Goal: Information Seeking & Learning: Learn about a topic

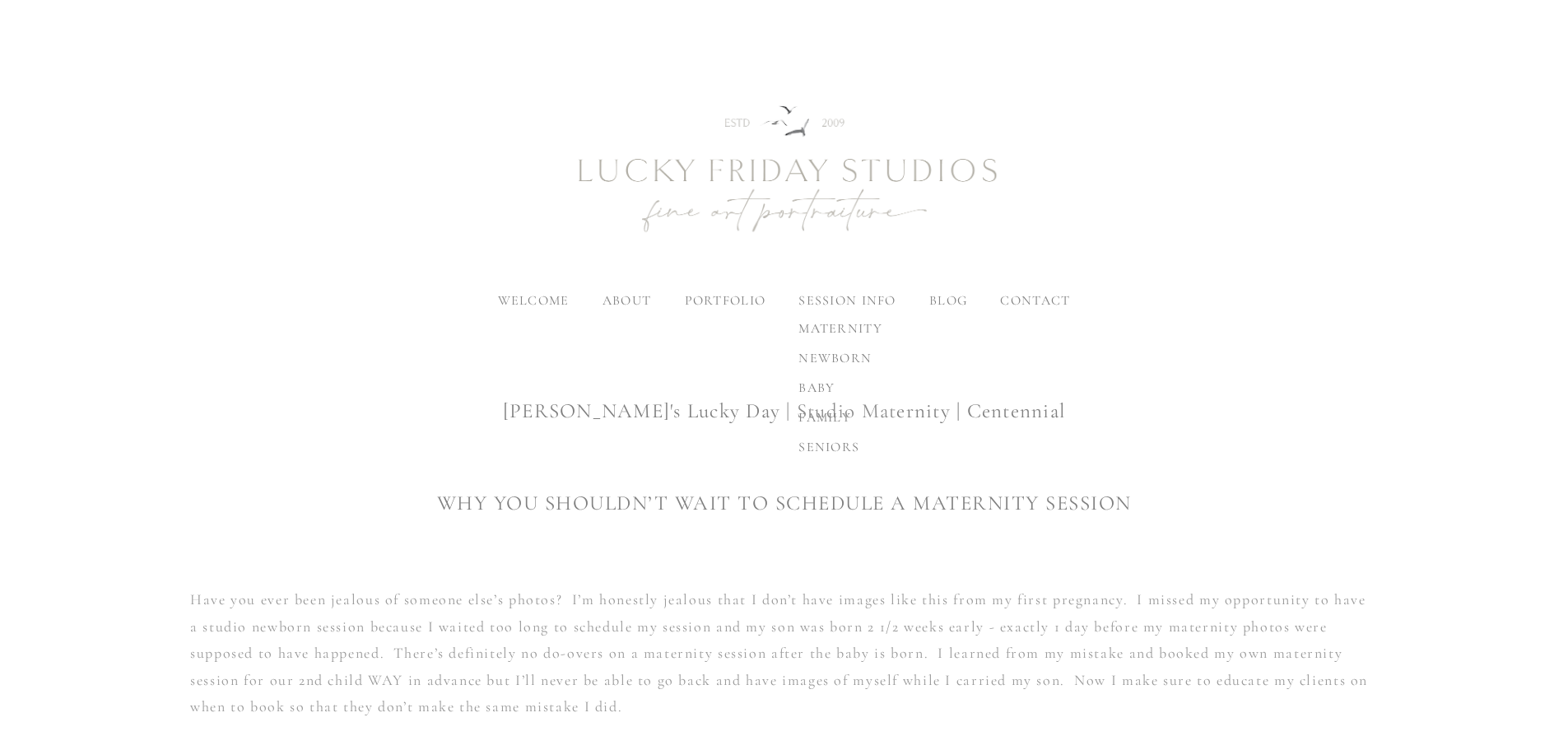
click at [841, 357] on span "newborn" at bounding box center [835, 358] width 73 height 17
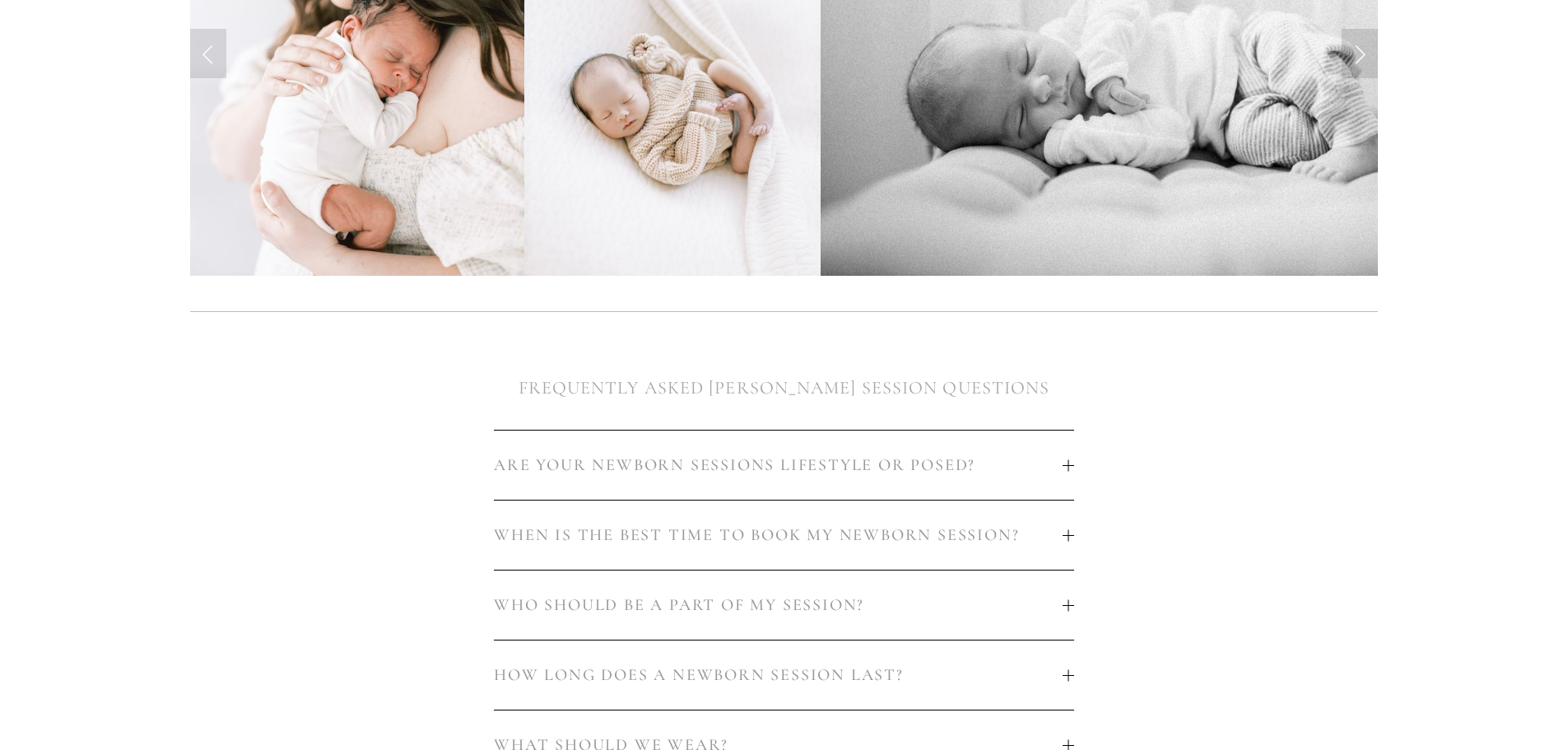
scroll to position [988, 0]
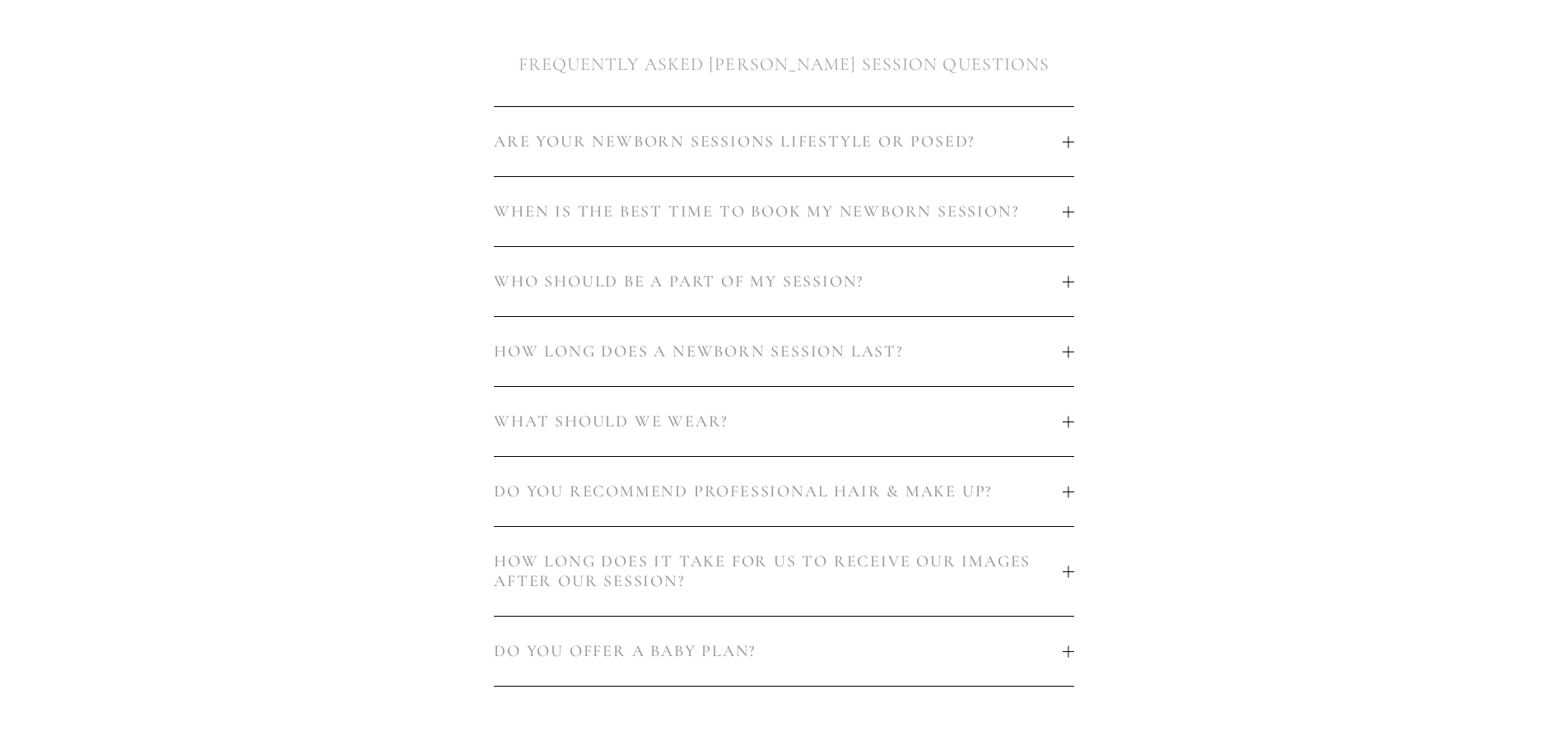
click at [672, 641] on span "DO YOU OFFER A BABY PLAN?" at bounding box center [778, 651] width 568 height 20
click at [740, 551] on span "HOW LONG DOES IT TAKE FOR US TO RECEIVE OUR IMAGES AFTER OUR SESSION?" at bounding box center [778, 571] width 568 height 39
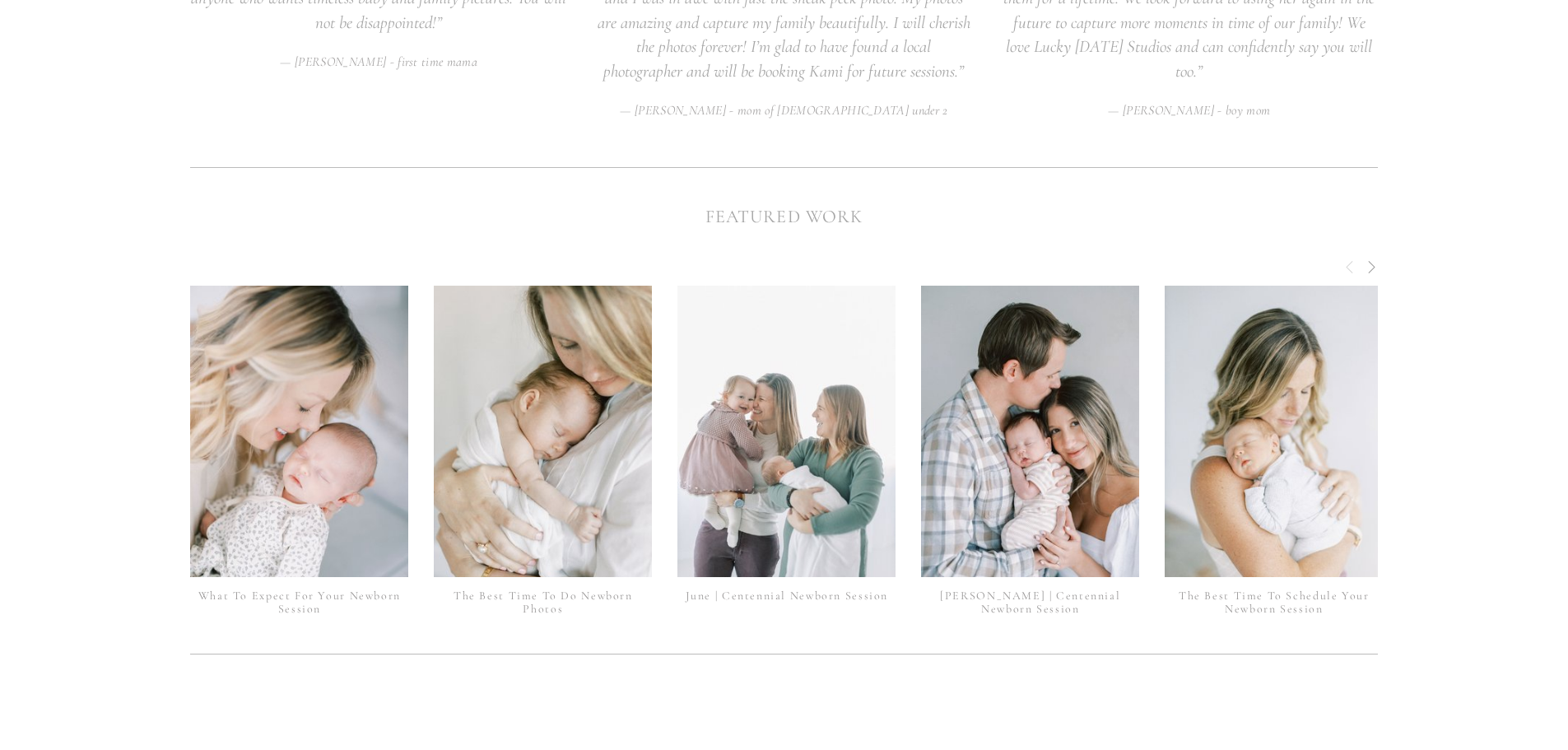
scroll to position [3522, 0]
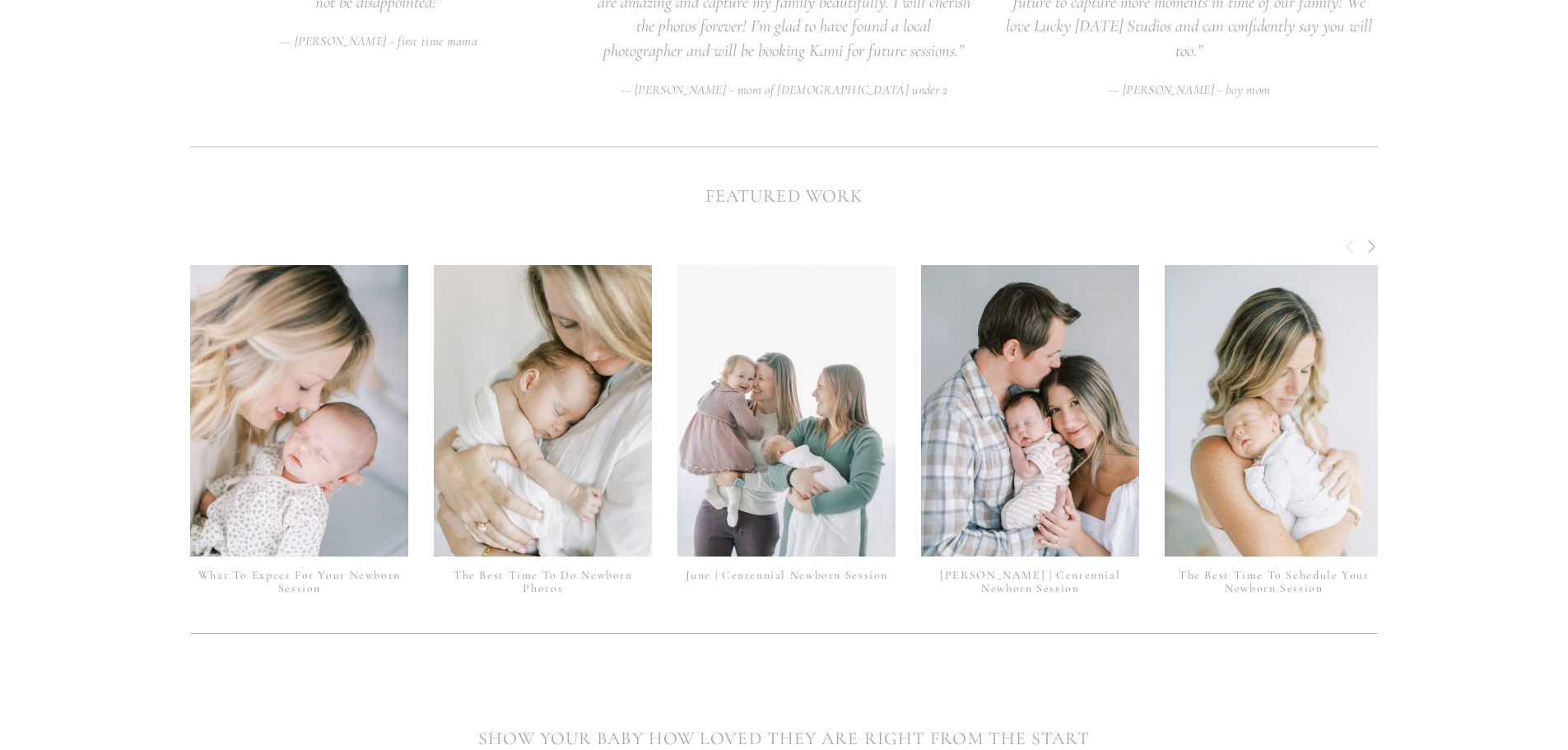
click at [1372, 238] on span "Next" at bounding box center [1371, 245] width 13 height 15
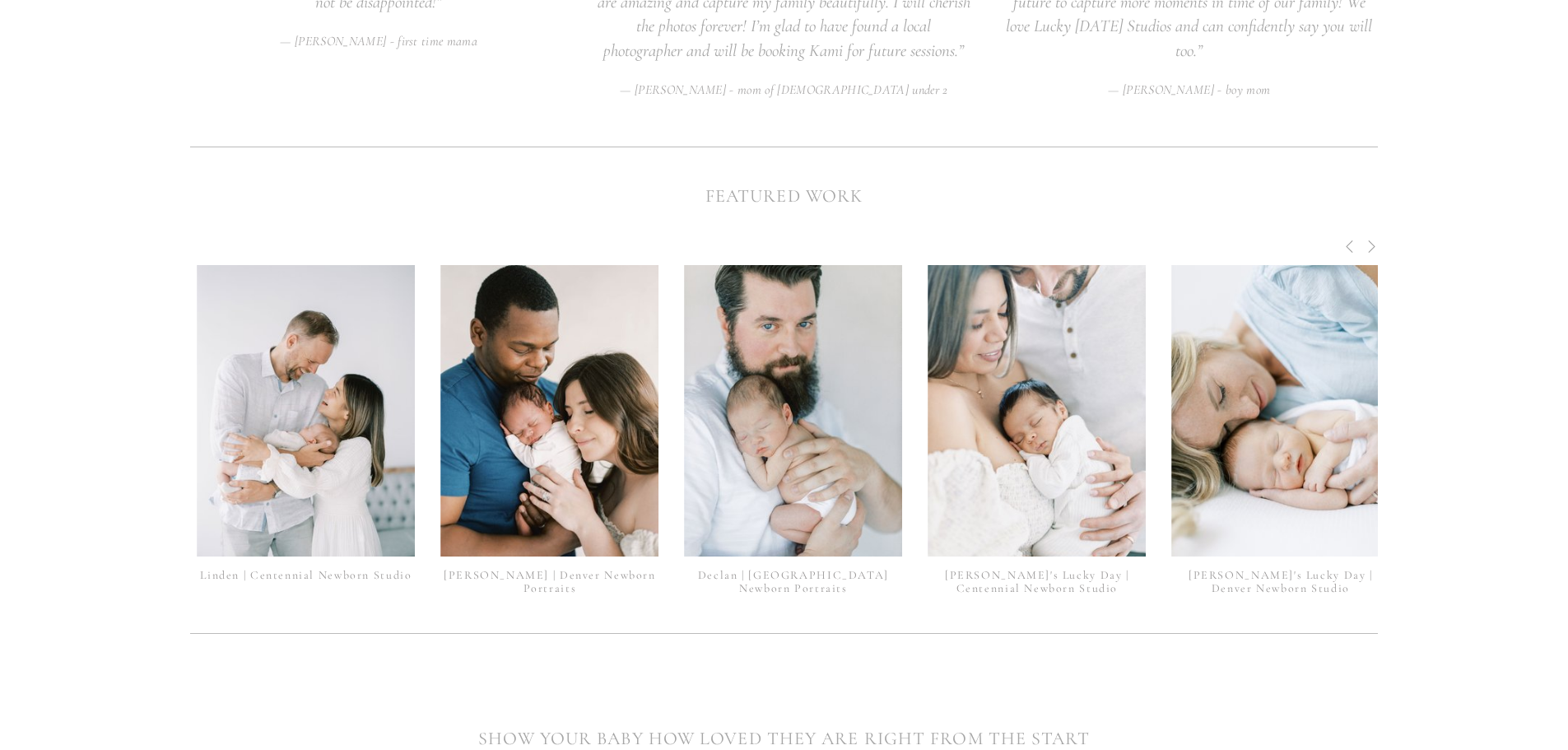
click at [1371, 238] on span "Next" at bounding box center [1371, 245] width 13 height 15
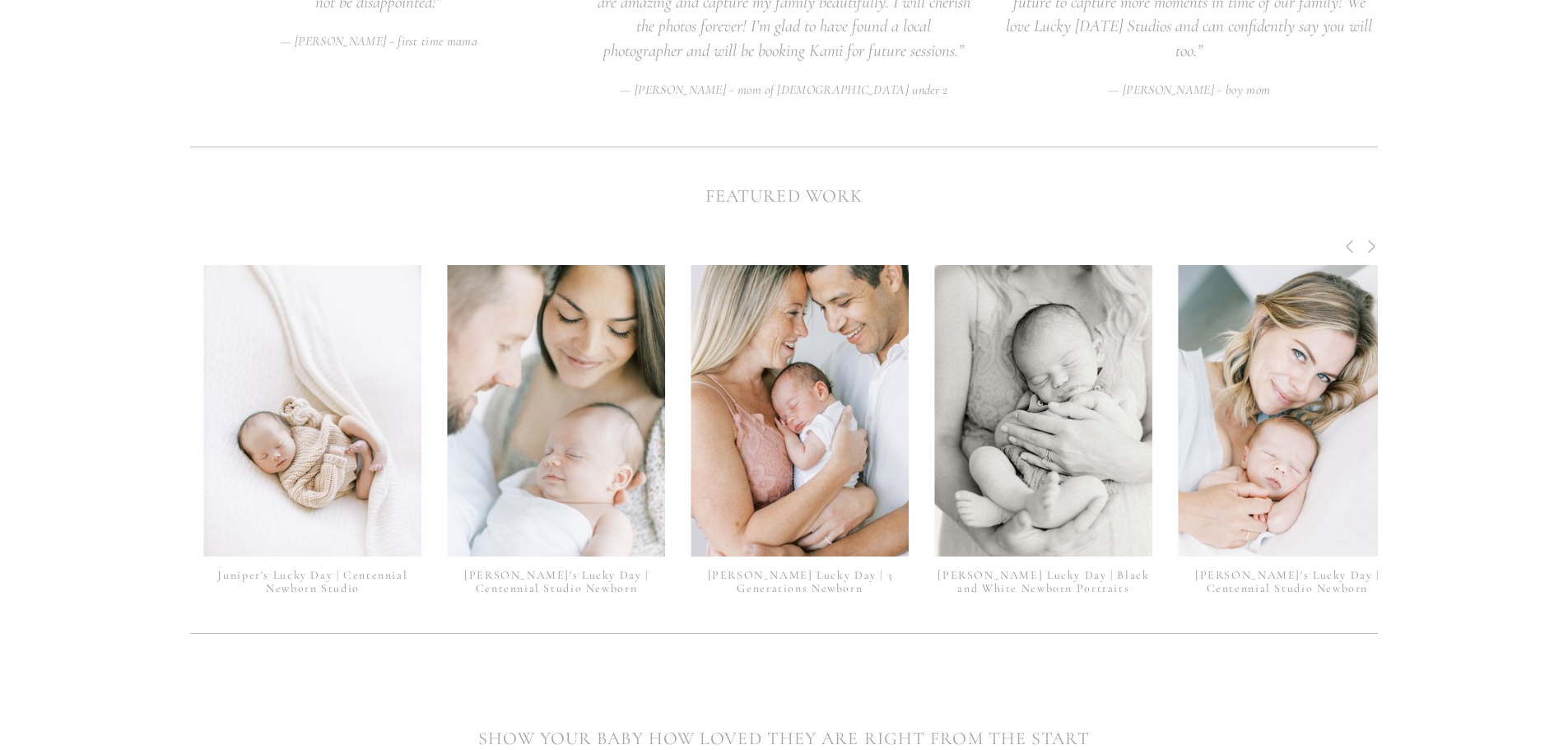
click at [1371, 238] on span "Next" at bounding box center [1371, 245] width 13 height 15
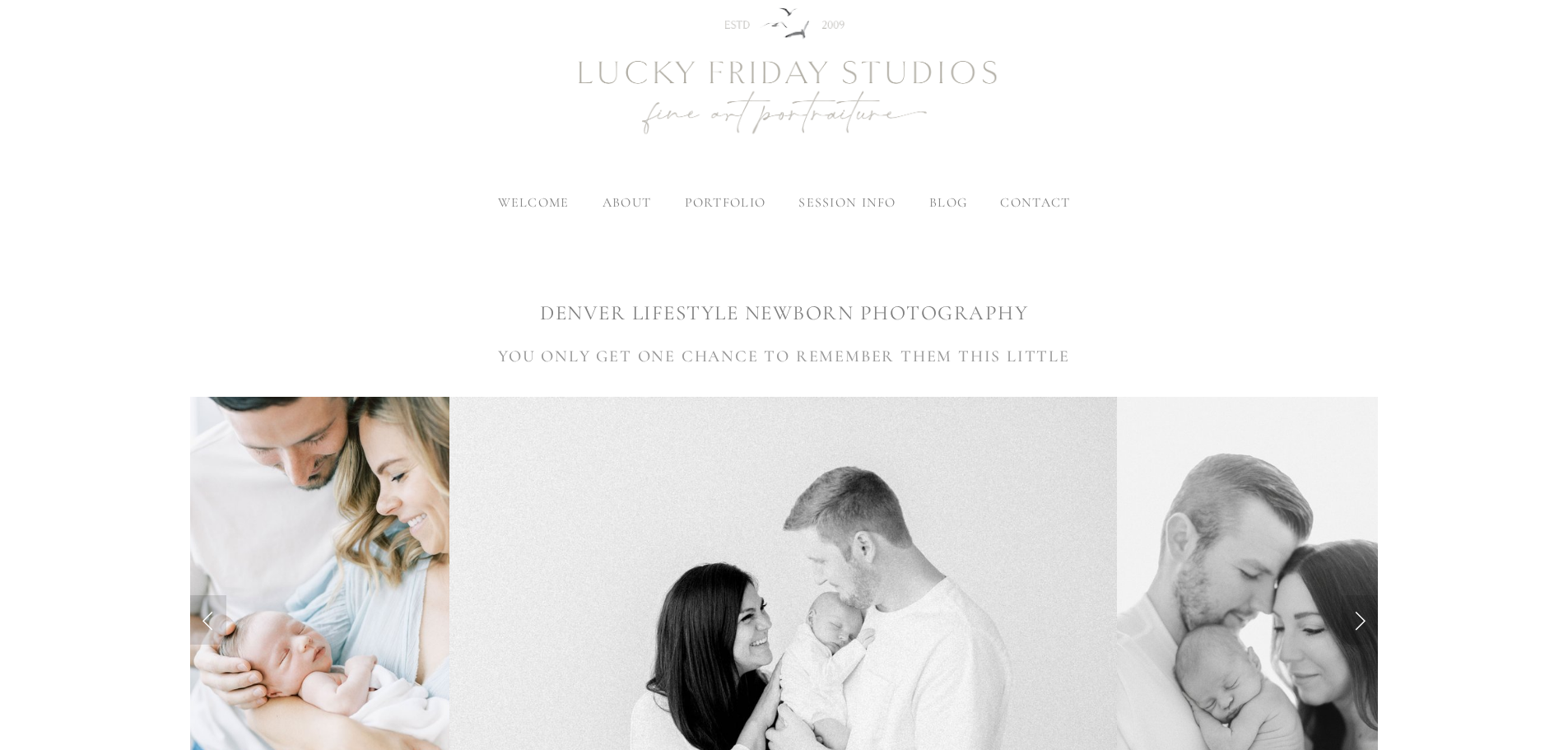
scroll to position [71, 0]
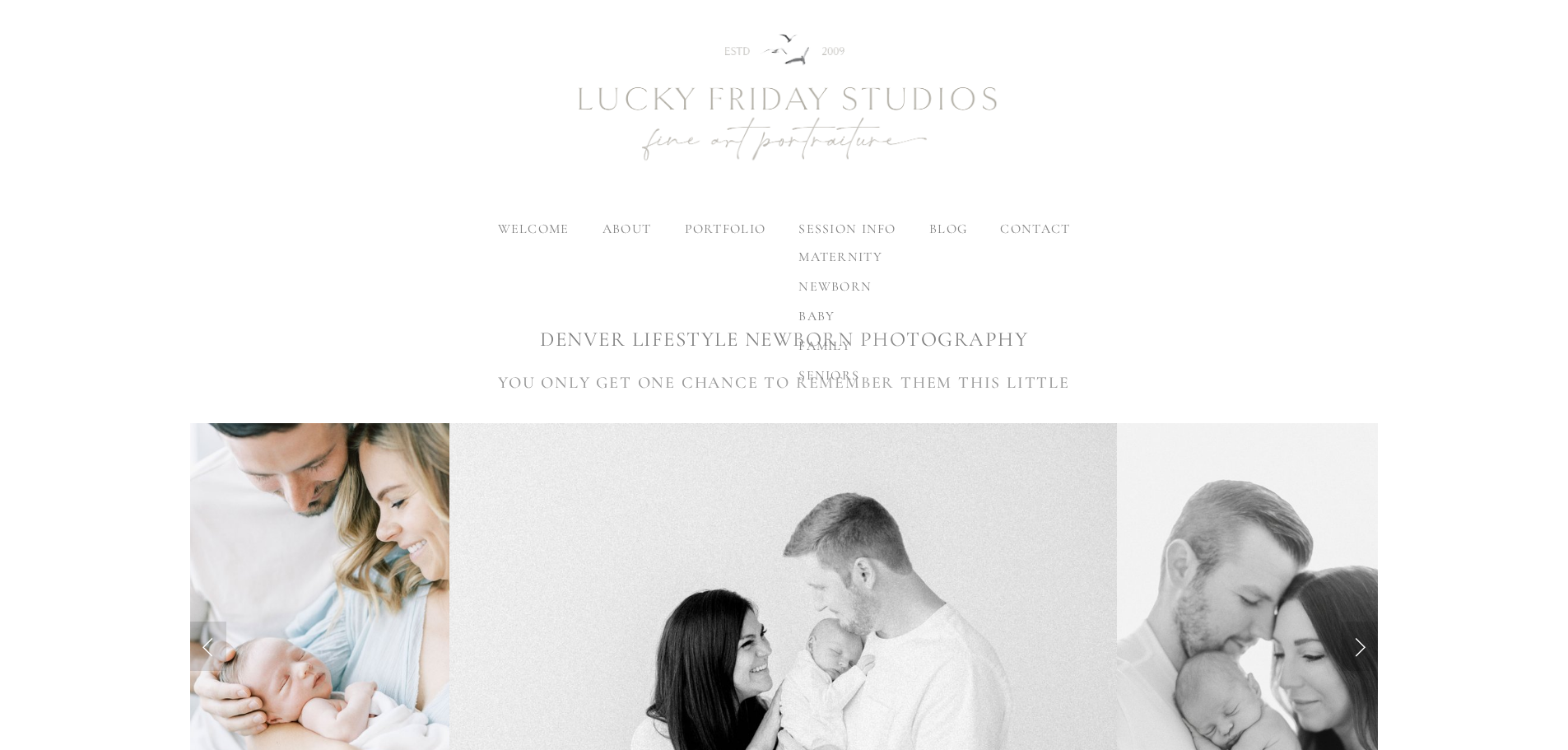
click at [818, 230] on label "session info" at bounding box center [848, 228] width 98 height 17
click at [0, 0] on input "session info" at bounding box center [0, 0] width 0 height 0
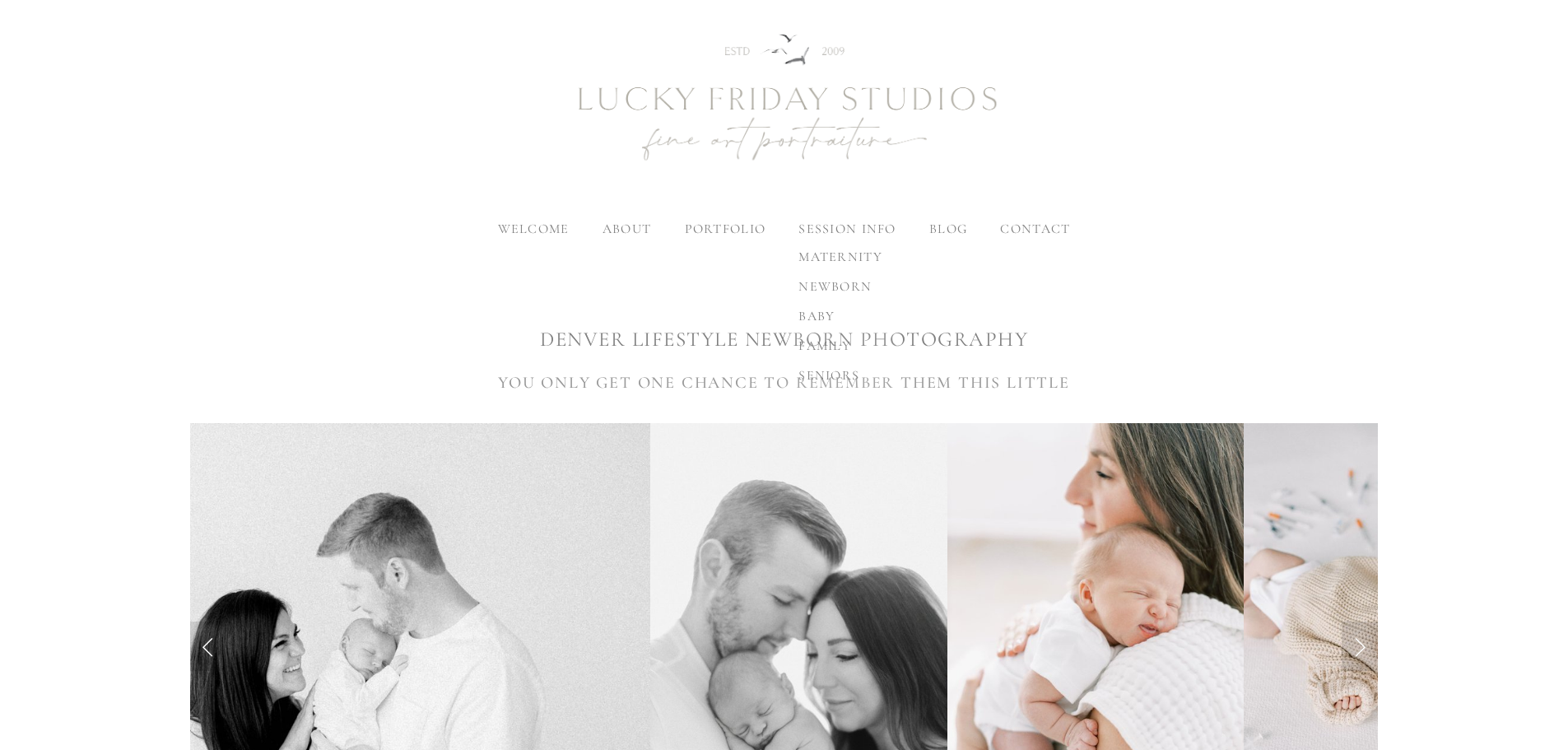
click at [833, 292] on span "newborn" at bounding box center [835, 286] width 73 height 17
